Goal: Transaction & Acquisition: Purchase product/service

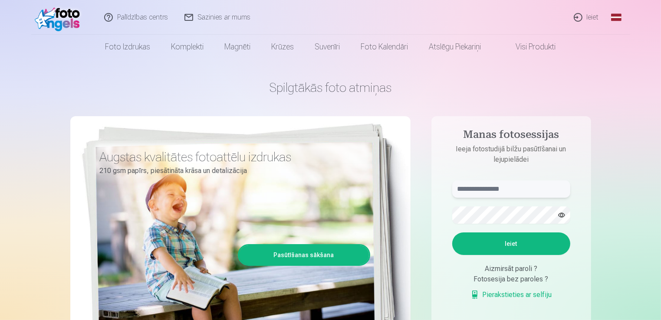
click at [499, 192] on input "text" at bounding box center [511, 189] width 118 height 17
click at [561, 216] on button "button" at bounding box center [562, 215] width 16 height 16
click at [460, 190] on input "**********" at bounding box center [511, 189] width 118 height 17
type input "**********"
click at [528, 249] on button "Ieiet" at bounding box center [511, 244] width 118 height 23
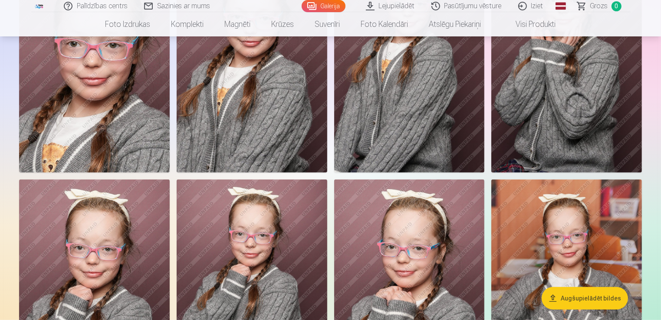
scroll to position [391, 0]
click at [199, 1] on link "Sazinies ar mums" at bounding box center [177, 6] width 82 height 12
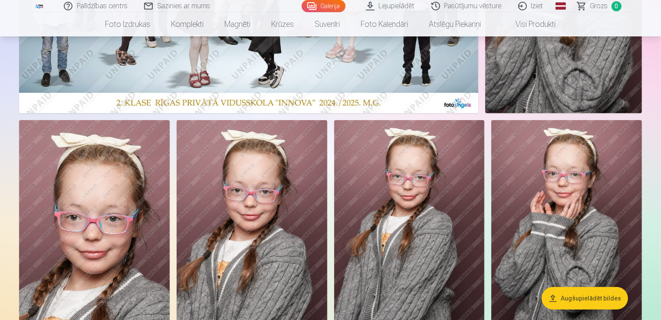
scroll to position [0, 0]
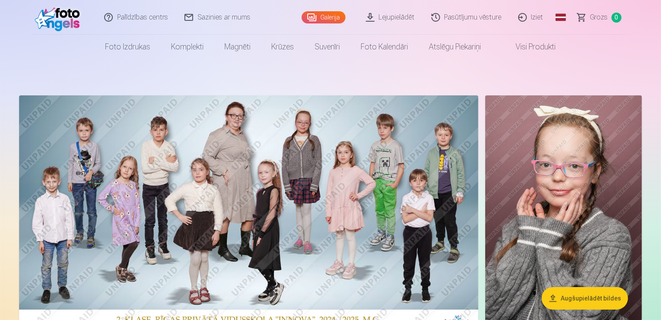
click at [406, 20] on link "Lejupielādēt" at bounding box center [391, 17] width 66 height 35
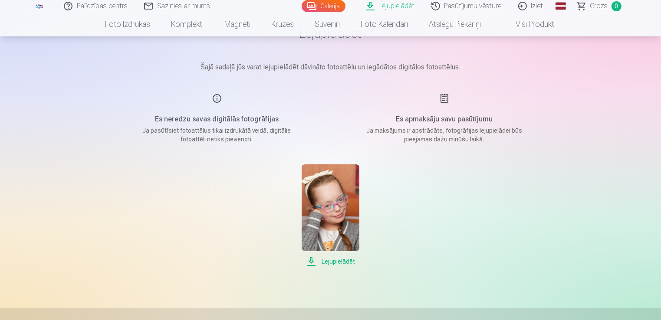
scroll to position [87, 0]
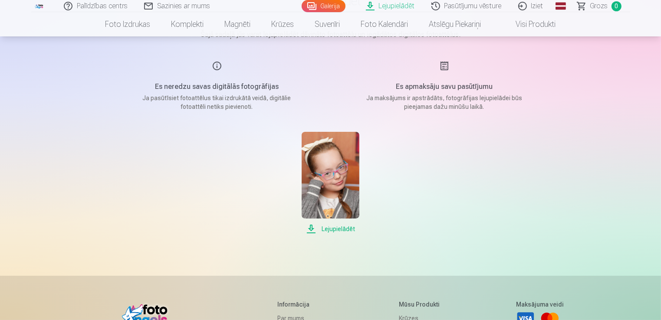
click at [344, 231] on span "Lejupielādēt" at bounding box center [331, 229] width 58 height 10
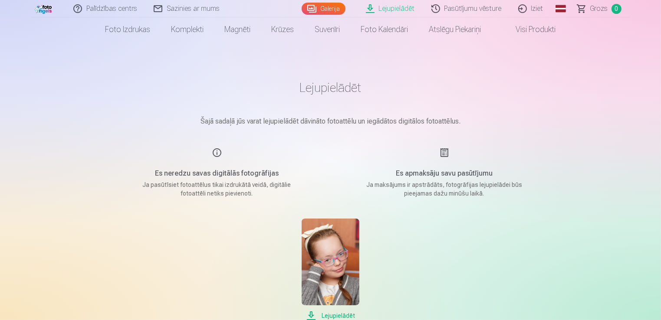
scroll to position [0, 0]
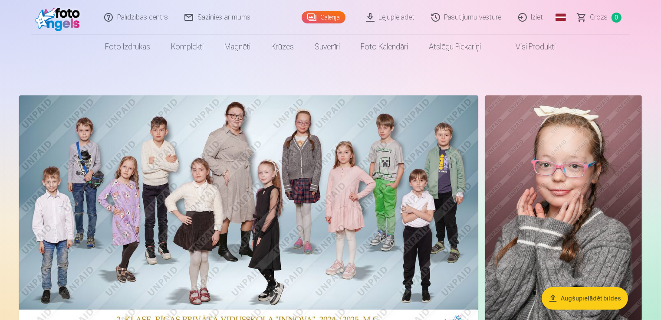
click at [564, 190] on img at bounding box center [563, 213] width 157 height 235
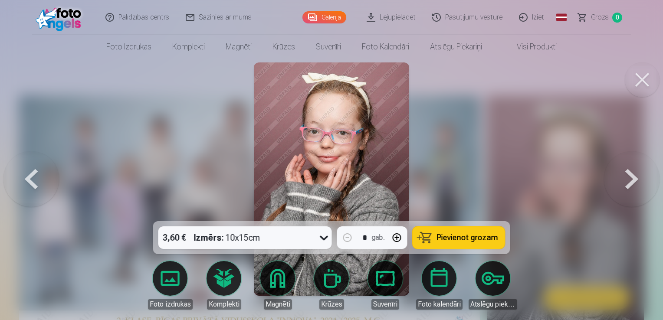
click at [301, 235] on div "3,60 € Izmērs : 10x15cm" at bounding box center [236, 238] width 157 height 23
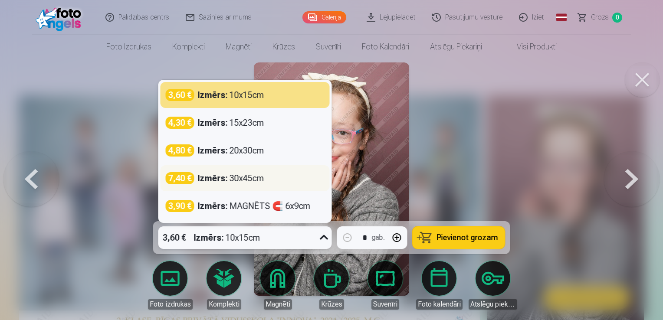
click at [270, 181] on div "7,40 € Izmērs : 30x45cm" at bounding box center [245, 178] width 159 height 12
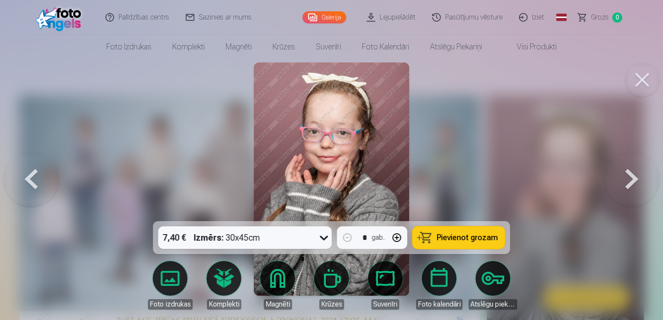
click at [472, 239] on span "Pievienot grozam" at bounding box center [467, 238] width 61 height 8
click at [498, 164] on div at bounding box center [331, 160] width 663 height 320
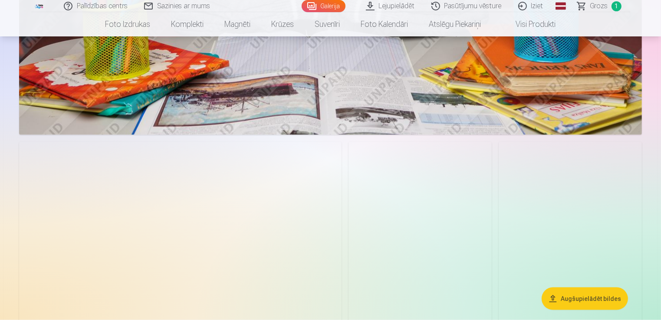
scroll to position [1172, 0]
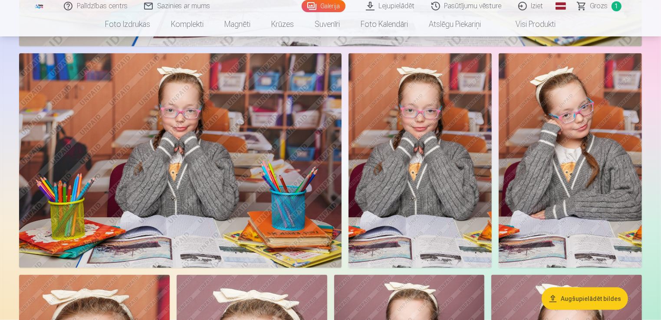
drag, startPoint x: 549, startPoint y: 161, endPoint x: 564, endPoint y: 207, distance: 48.5
click at [564, 207] on img at bounding box center [570, 160] width 143 height 215
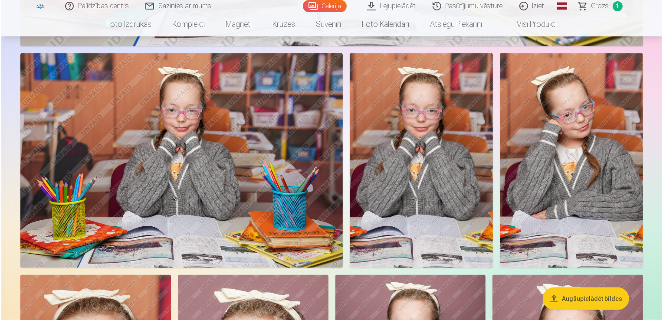
scroll to position [1174, 0]
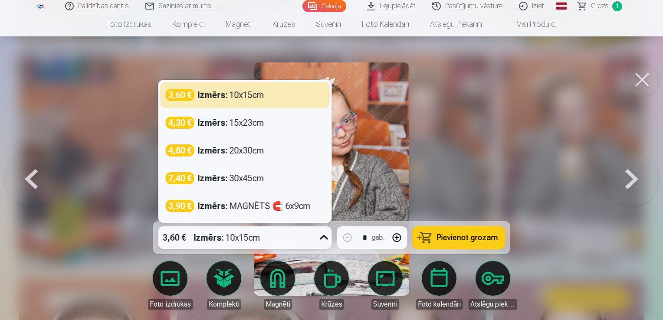
click at [325, 238] on icon at bounding box center [324, 238] width 14 height 14
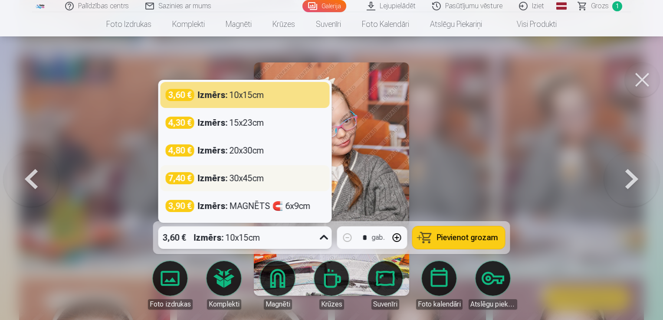
click at [216, 181] on strong "Izmērs :" at bounding box center [213, 178] width 30 height 12
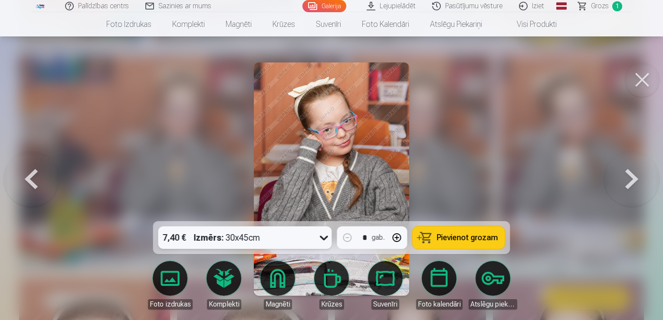
click at [309, 238] on div "7,40 € Izmērs : 30x45cm" at bounding box center [236, 238] width 157 height 23
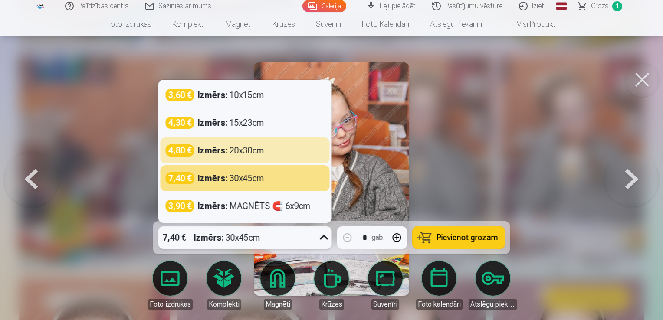
click at [462, 241] on span "Pievienot grozam" at bounding box center [467, 238] width 61 height 8
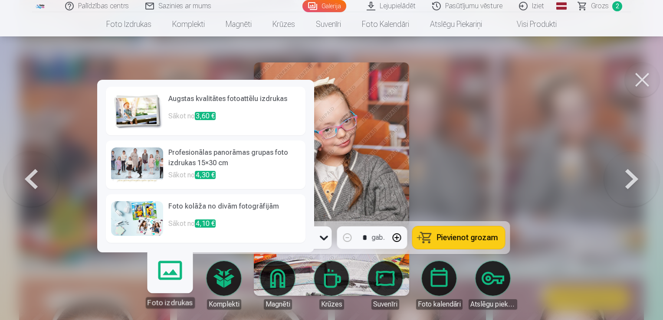
click at [159, 274] on link "Foto izdrukas" at bounding box center [169, 281] width 53 height 53
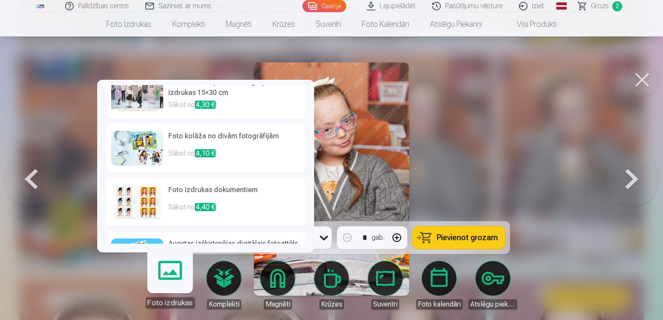
scroll to position [108, 0]
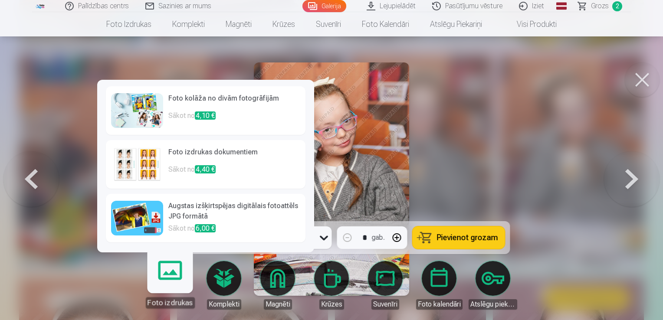
click at [259, 208] on h6 "Augstas izšķirtspējas digitālais fotoattēls JPG formātā" at bounding box center [234, 212] width 132 height 23
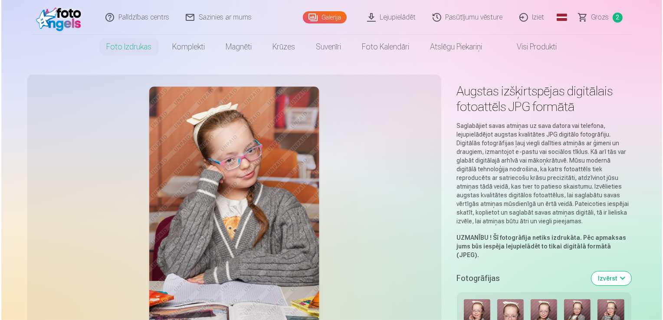
scroll to position [1174, 0]
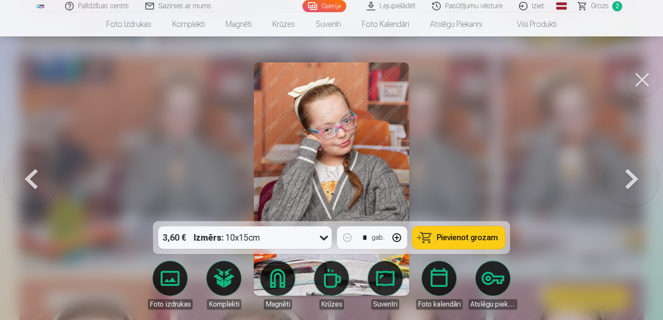
click at [595, 7] on span "Grozs" at bounding box center [600, 6] width 18 height 10
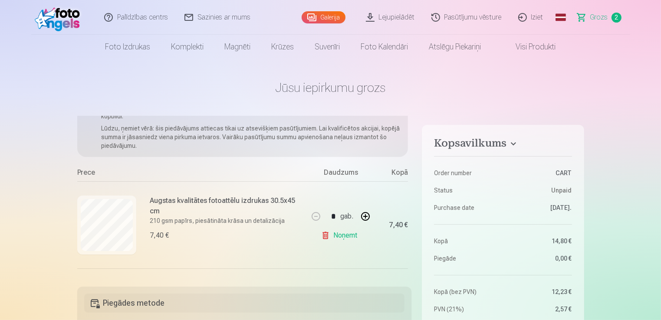
drag, startPoint x: 409, startPoint y: 183, endPoint x: 410, endPoint y: 208, distance: 25.2
click at [410, 208] on div "Ja pievienosiet grozam papildus preces uz 14,20 € , tad saņemsiet dāvanā visas …" at bounding box center [244, 196] width 335 height 160
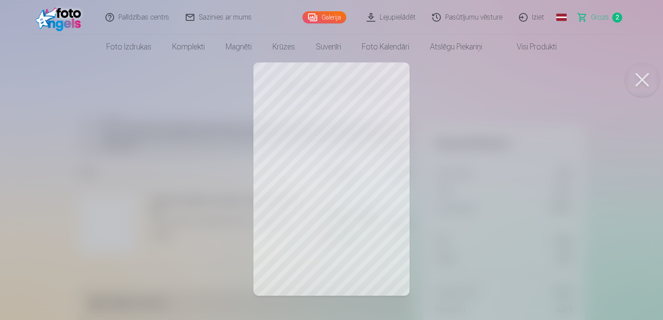
click at [612, 16] on link "Grozs 2" at bounding box center [600, 17] width 61 height 35
click at [597, 18] on span "Grozs" at bounding box center [600, 17] width 18 height 10
click at [613, 16] on span "2" at bounding box center [618, 18] width 10 height 10
click at [639, 80] on button at bounding box center [642, 80] width 35 height 35
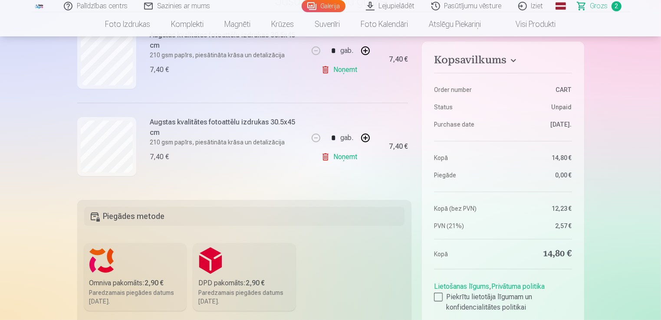
scroll to position [122, 0]
click at [324, 154] on link "Noņemt" at bounding box center [341, 156] width 40 height 17
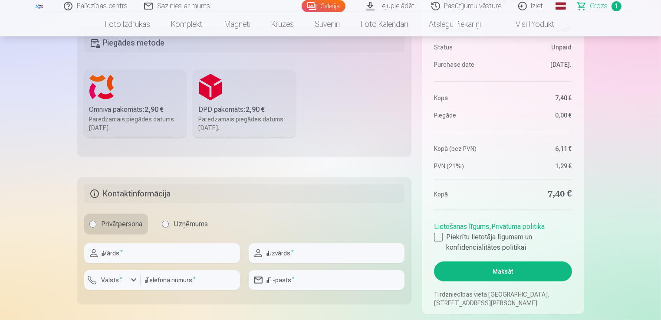
scroll to position [304, 0]
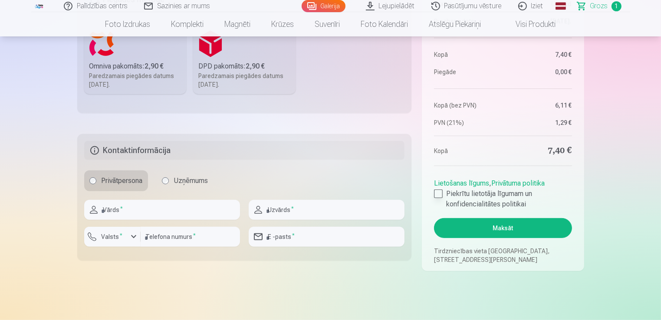
click at [437, 194] on div at bounding box center [438, 194] width 9 height 9
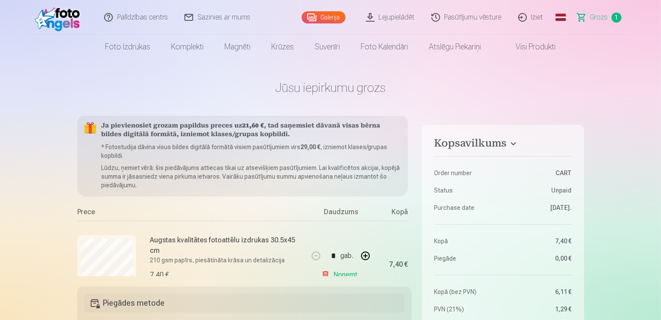
scroll to position [0, 0]
click at [399, 17] on link "Lejupielādēt" at bounding box center [391, 17] width 66 height 35
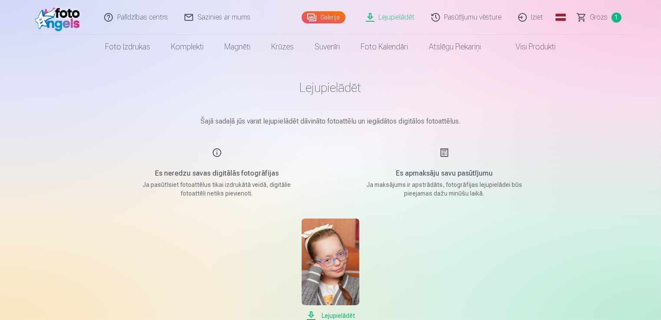
click at [344, 267] on img at bounding box center [331, 262] width 58 height 87
click at [607, 18] on span "Grozs" at bounding box center [599, 17] width 18 height 10
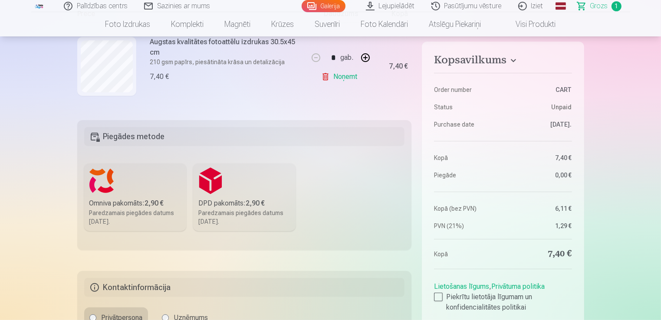
scroll to position [174, 0]
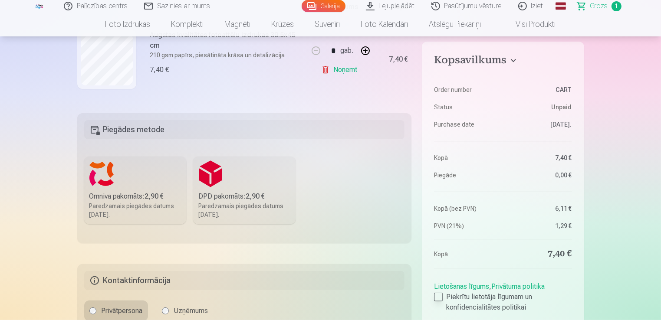
click at [435, 297] on div at bounding box center [438, 297] width 9 height 9
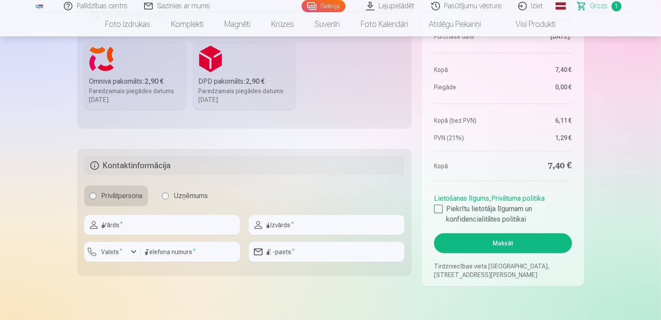
scroll to position [304, 0]
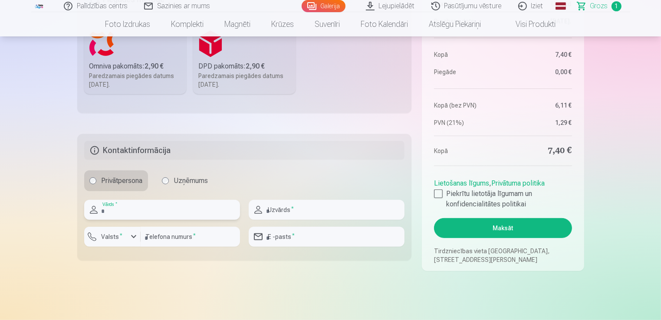
click at [167, 211] on input "text" at bounding box center [162, 210] width 156 height 20
type input "******"
type input "**********"
type input "********"
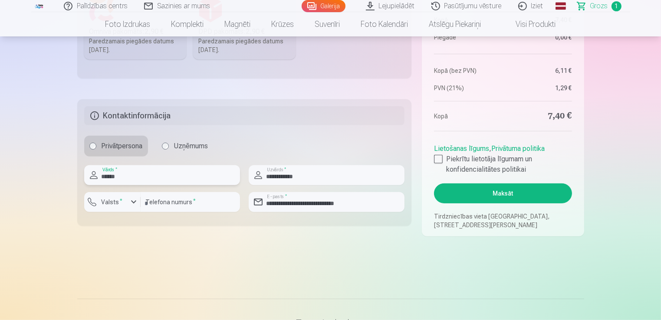
scroll to position [391, 0]
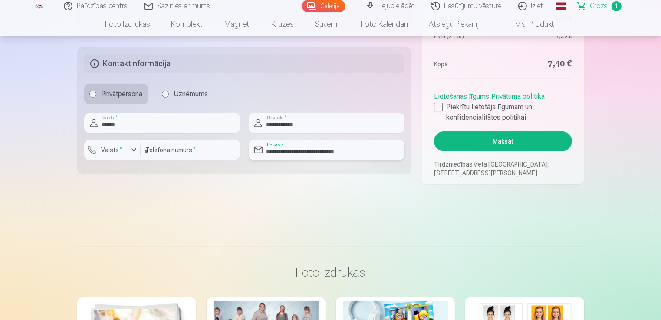
drag, startPoint x: 378, startPoint y: 149, endPoint x: 326, endPoint y: 145, distance: 51.9
click at [326, 145] on input "**********" at bounding box center [327, 150] width 156 height 20
type input "**********"
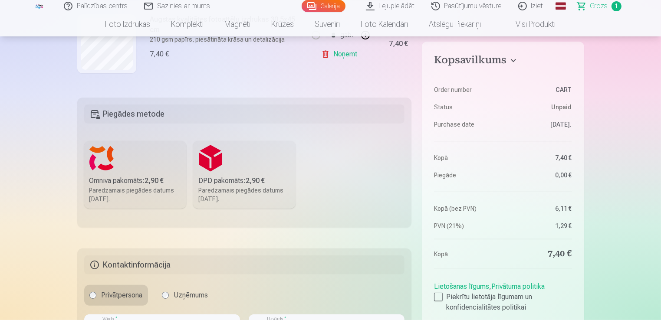
scroll to position [217, 0]
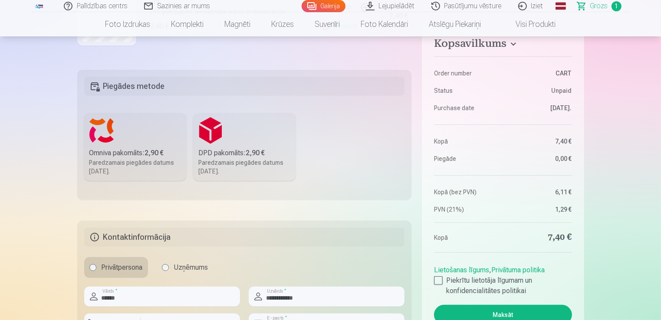
click at [219, 82] on h5 "Piegādes metode" at bounding box center [244, 86] width 321 height 19
click at [146, 161] on div "Paredzamais piegādes datums [DATE]." at bounding box center [135, 166] width 92 height 17
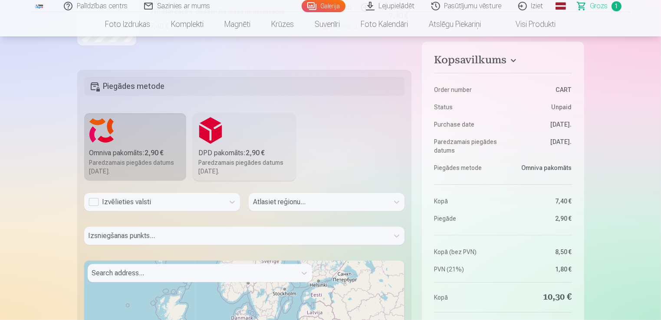
click at [191, 201] on div "Izvēlieties valsti" at bounding box center [155, 202] width 132 height 10
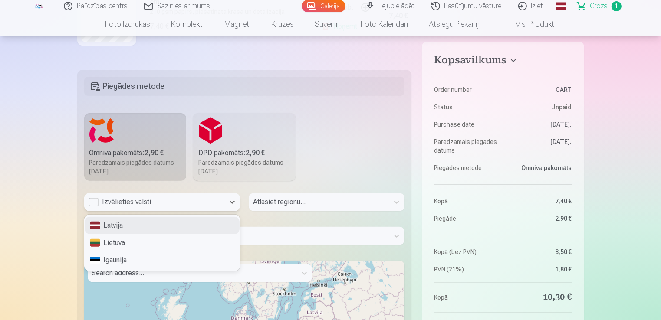
click at [178, 223] on div "Latvija" at bounding box center [162, 225] width 155 height 17
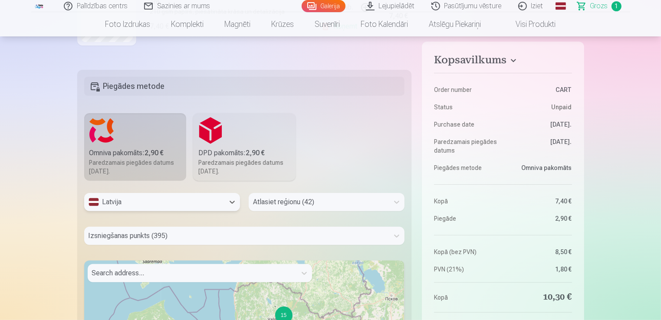
click at [295, 199] on div "Atlasiet reģionu (42)" at bounding box center [327, 202] width 156 height 18
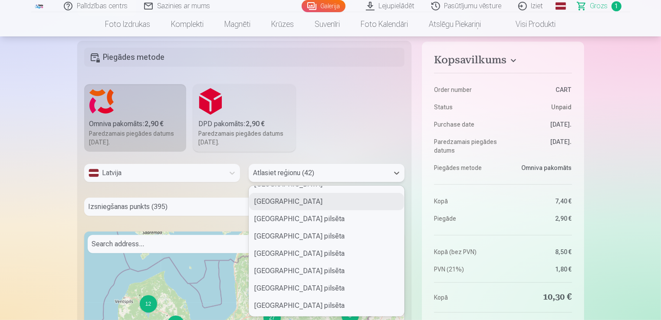
scroll to position [0, 0]
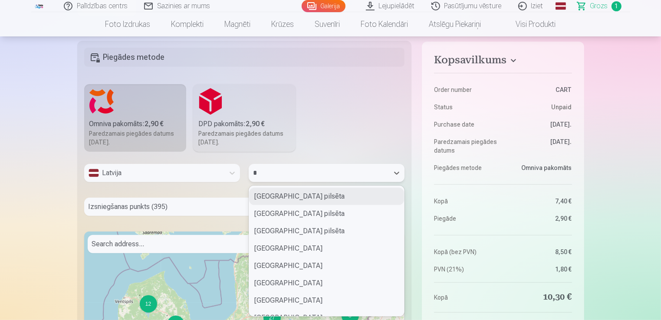
type input "**"
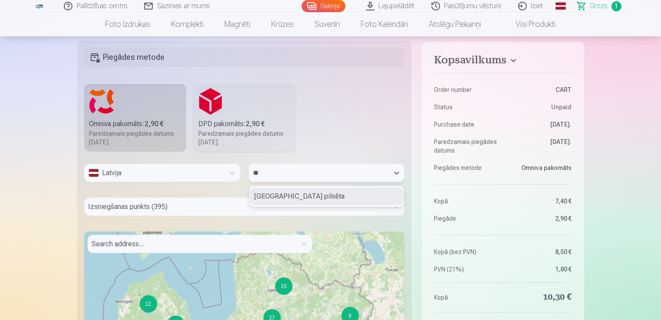
click at [300, 198] on div "[GEOGRAPHIC_DATA] pilsēta" at bounding box center [326, 196] width 155 height 17
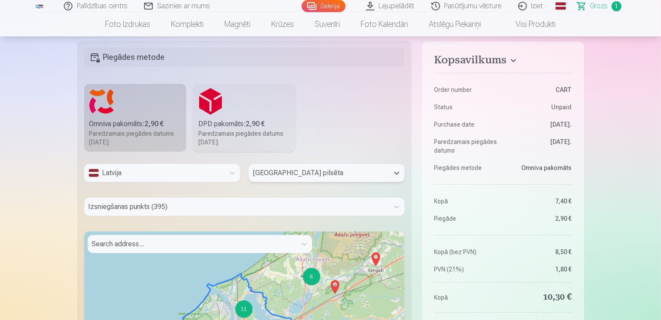
scroll to position [280, 0]
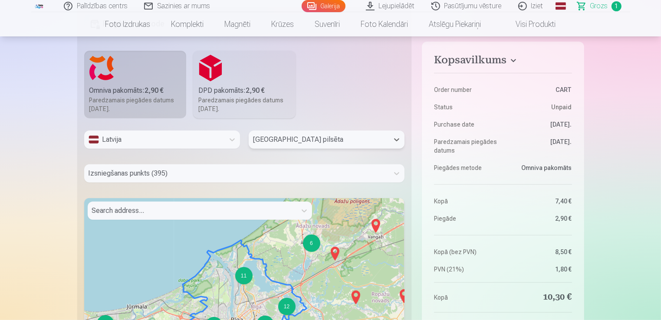
click at [267, 183] on div "Izsniegšanas punkts (395)" at bounding box center [244, 174] width 321 height 18
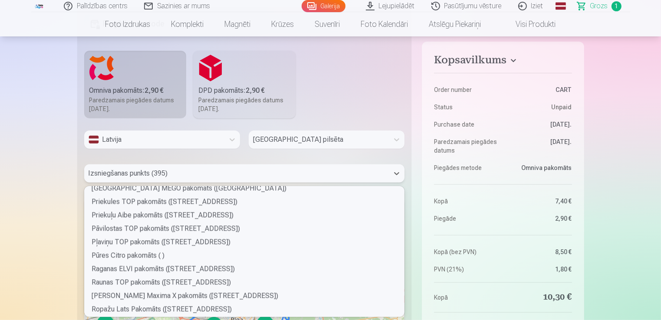
scroll to position [2214, 0]
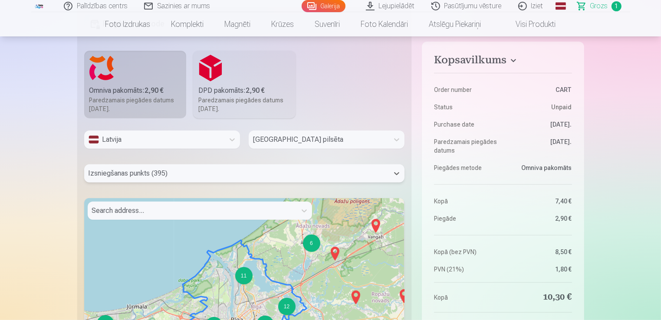
click at [167, 204] on div "Search address..." at bounding box center [192, 211] width 209 height 18
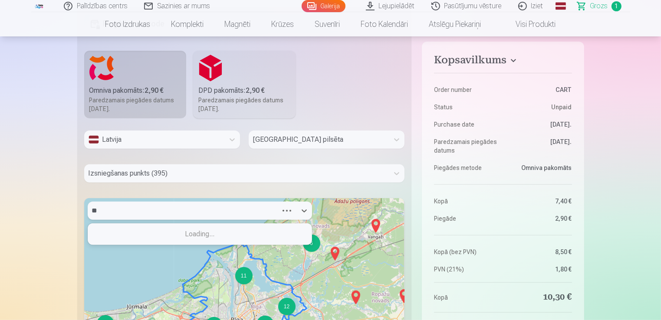
type input "*"
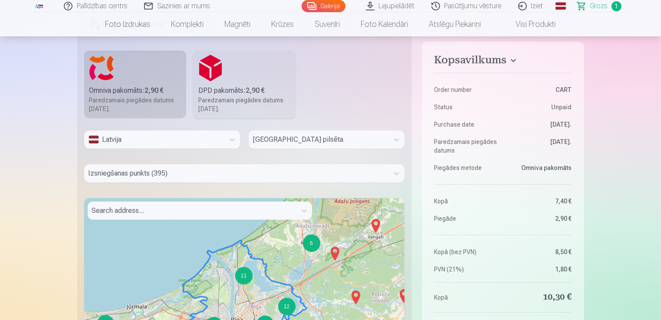
click at [215, 96] on div "Paredzamais piegādes datums [DATE]." at bounding box center [244, 104] width 92 height 17
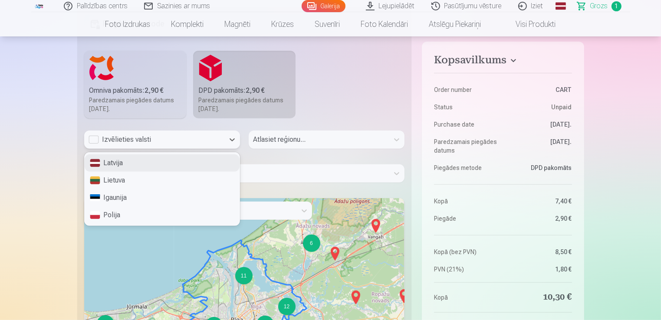
click at [201, 142] on div "Izvēlieties valsti" at bounding box center [155, 140] width 132 height 10
click at [194, 161] on div "Latvija" at bounding box center [162, 163] width 155 height 17
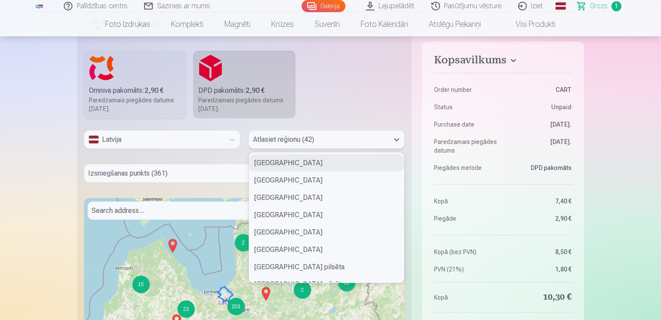
click at [268, 141] on div at bounding box center [319, 140] width 132 height 12
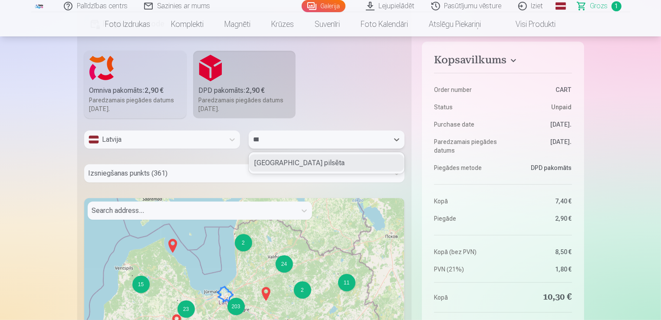
type input "****"
click at [274, 162] on div "[GEOGRAPHIC_DATA] pilsēta" at bounding box center [326, 163] width 155 height 17
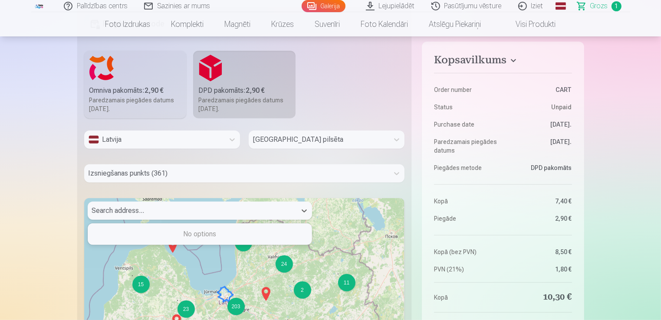
click at [167, 205] on div at bounding box center [192, 211] width 200 height 12
type input "****"
click at [159, 178] on div at bounding box center [237, 174] width 297 height 12
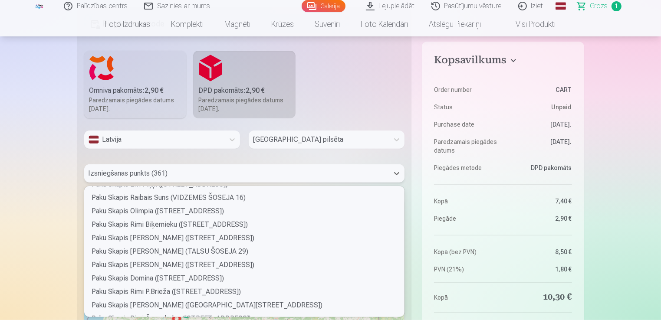
scroll to position [347, 0]
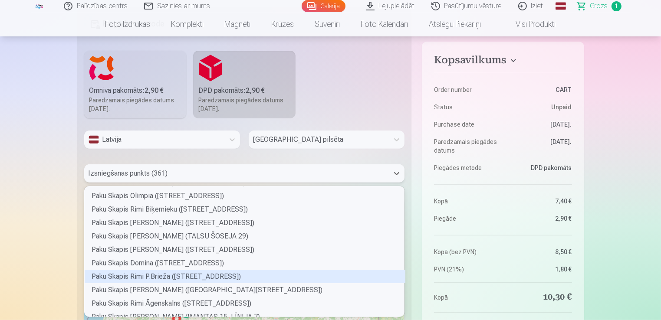
click at [251, 278] on div "Paku Skapis Rimi P.Brieža ([STREET_ADDRESS])" at bounding box center [245, 276] width 321 height 13
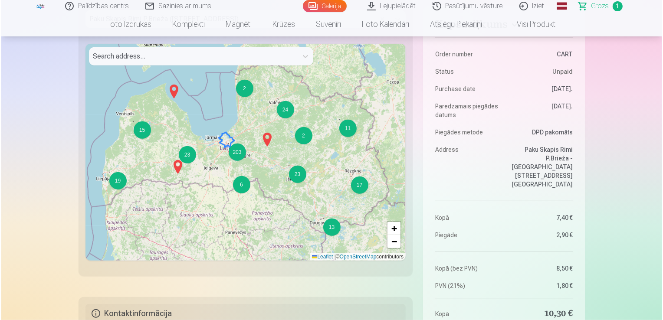
scroll to position [564, 0]
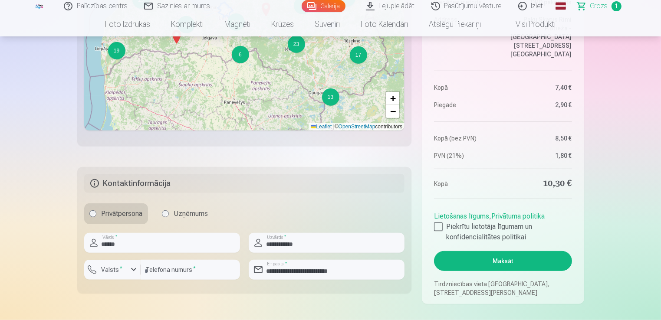
click at [511, 262] on button "Maksāt" at bounding box center [503, 261] width 138 height 20
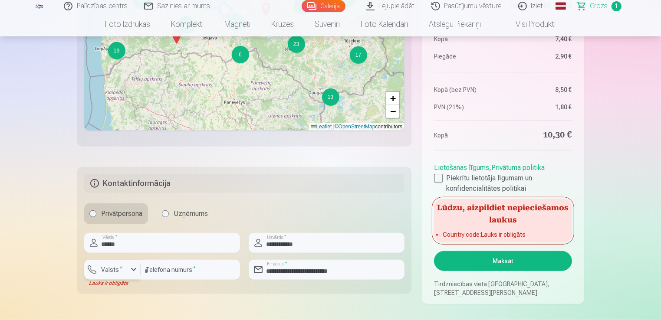
click at [113, 273] on label "Valsts *" at bounding box center [112, 270] width 28 height 9
click at [127, 291] on li "+371 Latvija" at bounding box center [122, 290] width 62 height 17
click at [504, 257] on button "Maksāt" at bounding box center [503, 261] width 138 height 20
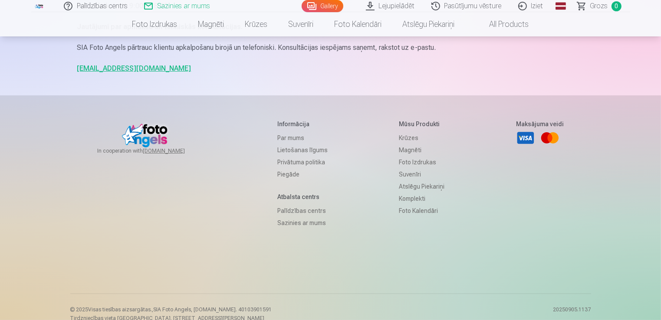
scroll to position [214, 0]
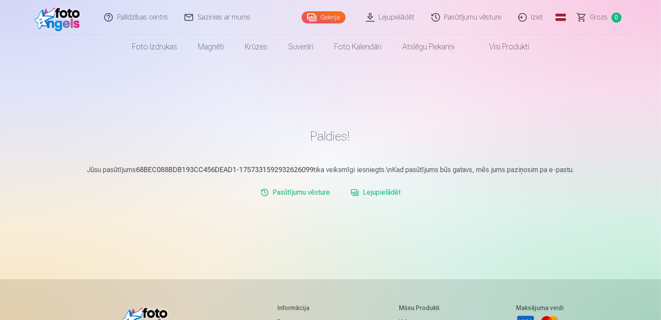
click at [388, 17] on link "Lejupielādēt" at bounding box center [391, 17] width 66 height 35
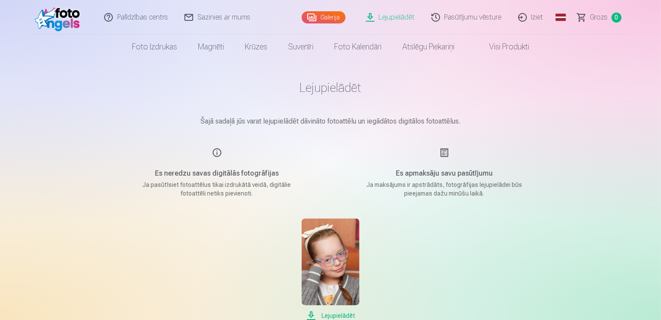
click at [333, 265] on img at bounding box center [331, 262] width 58 height 87
click at [626, 95] on div "Palīdzības centrs Sazinies ar mums Galerija Lejupielādēt Pasūtījumu vēsture Izi…" at bounding box center [330, 301] width 661 height 602
click at [345, 317] on span "Lejupielādēt" at bounding box center [331, 316] width 58 height 10
